Goal: Navigation & Orientation: Go to known website

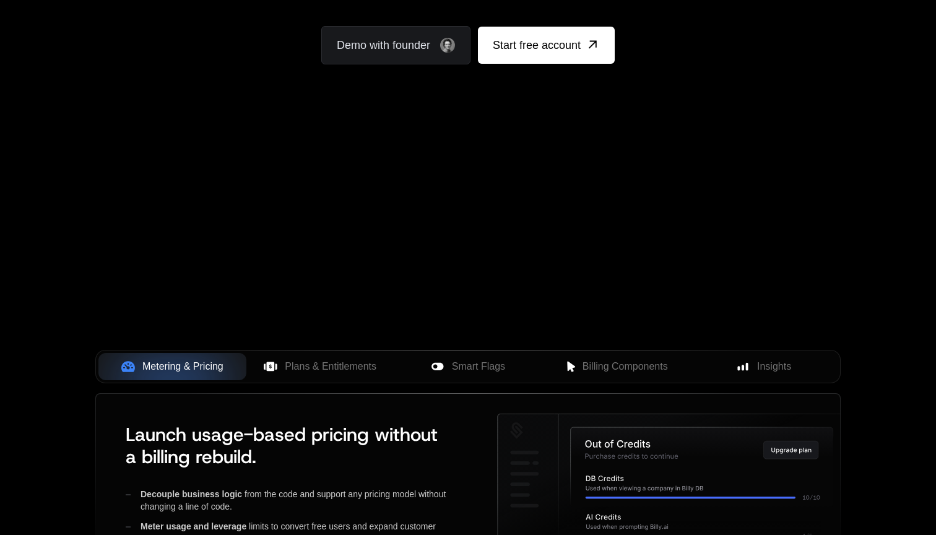
scroll to position [110, 0]
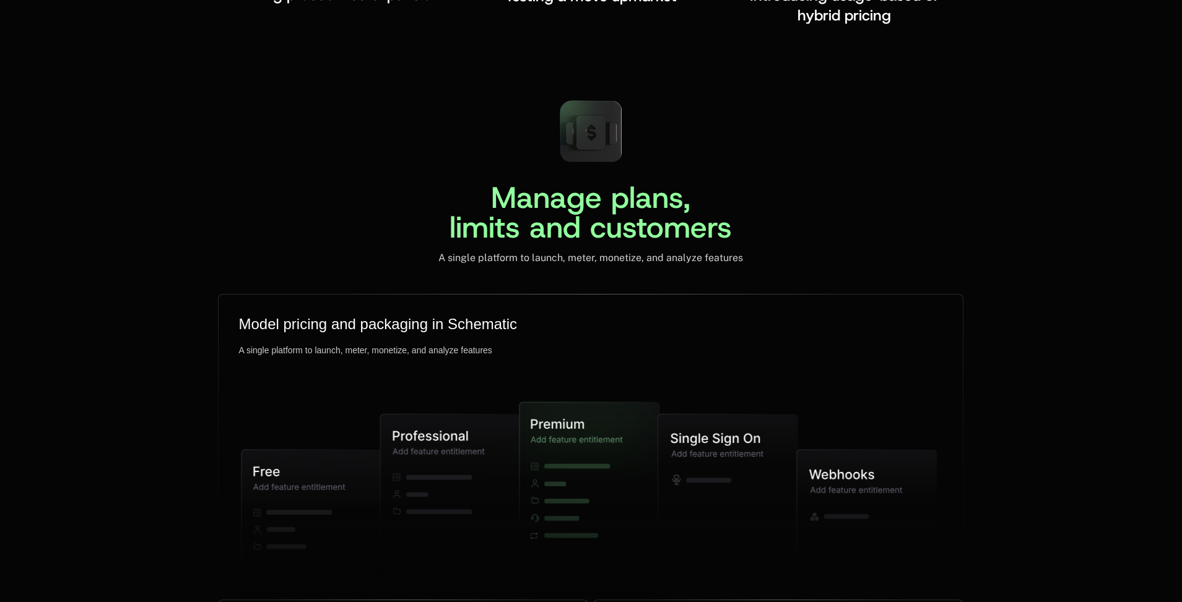
scroll to position [3212, 0]
